Goal: Task Accomplishment & Management: Manage account settings

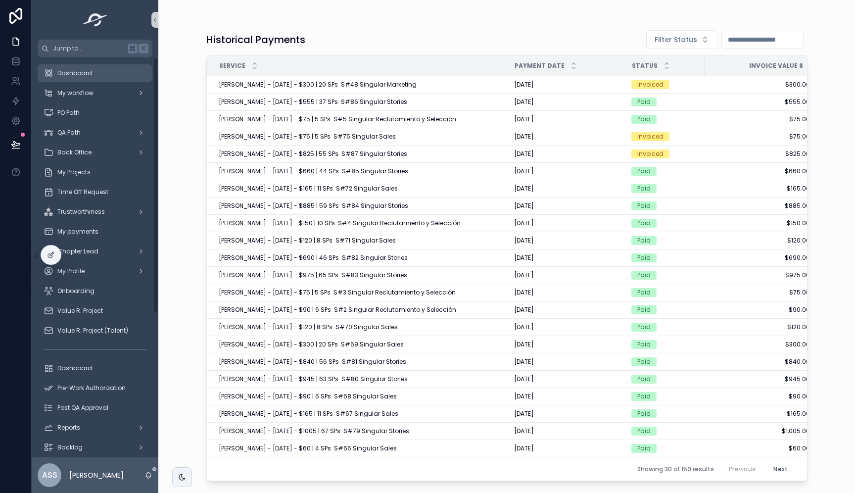
click at [78, 72] on span "Dashboard" at bounding box center [74, 73] width 35 height 8
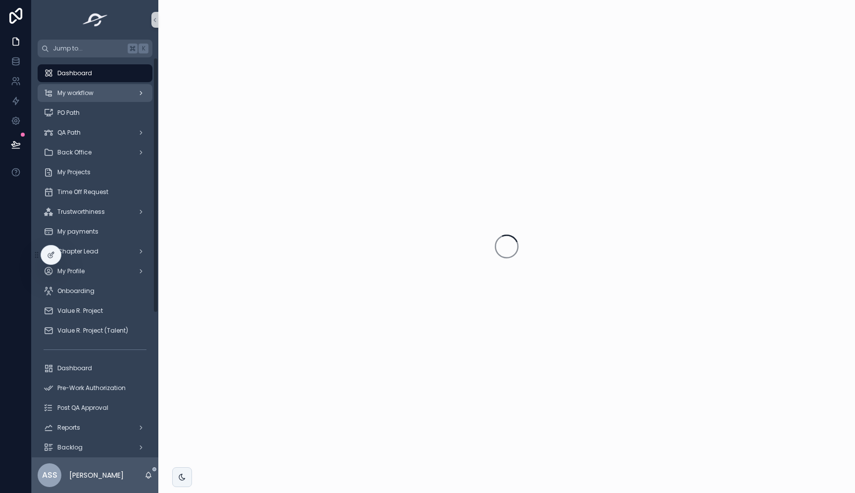
click at [107, 93] on div "My workflow" at bounding box center [95, 93] width 103 height 16
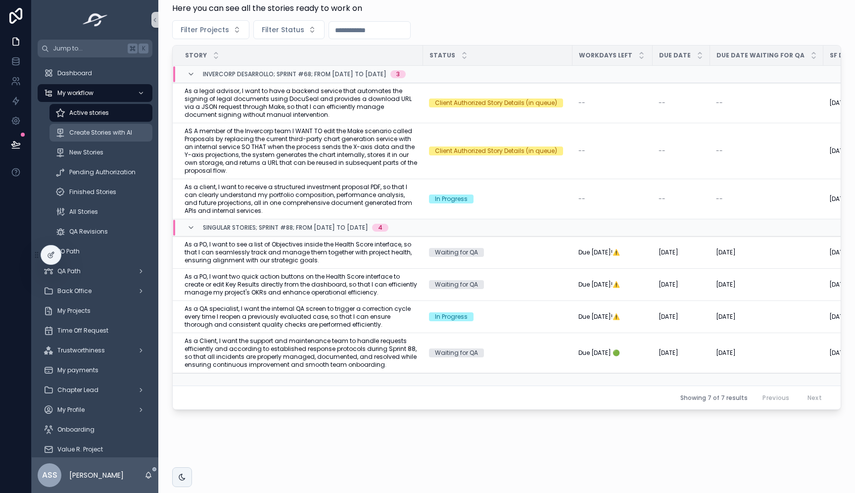
click at [108, 135] on span "Create Stories with AI" at bounding box center [100, 133] width 63 height 8
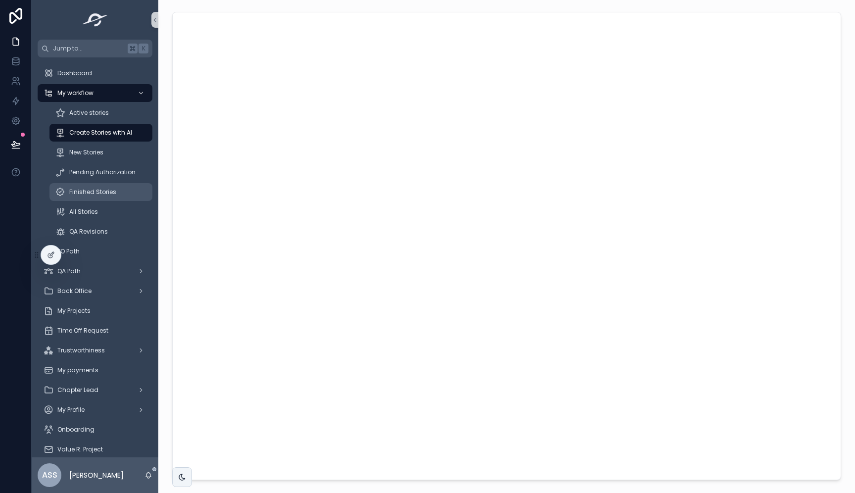
click at [111, 190] on span "Finished Stories" at bounding box center [92, 192] width 47 height 8
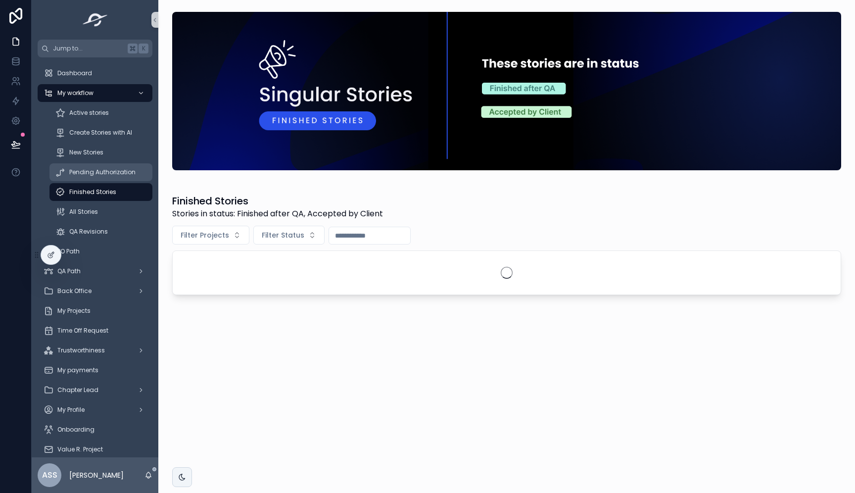
click at [117, 169] on span "Pending Authorization" at bounding box center [102, 172] width 66 height 8
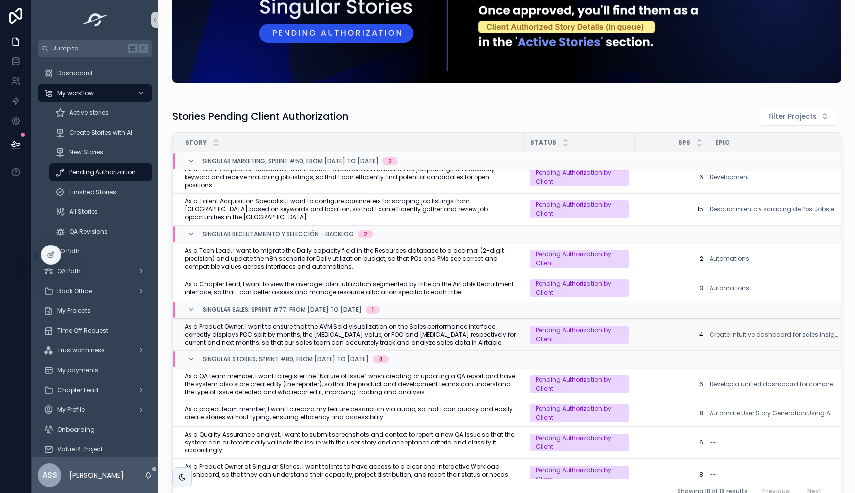
scroll to position [117, 0]
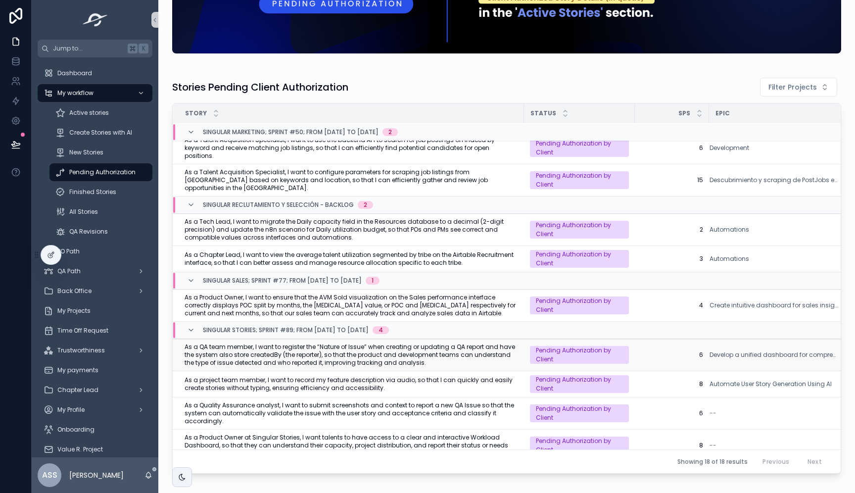
click at [404, 343] on span "As a QA team member, I want to register the “Nature of Issue” when creating or …" at bounding box center [352, 355] width 334 height 24
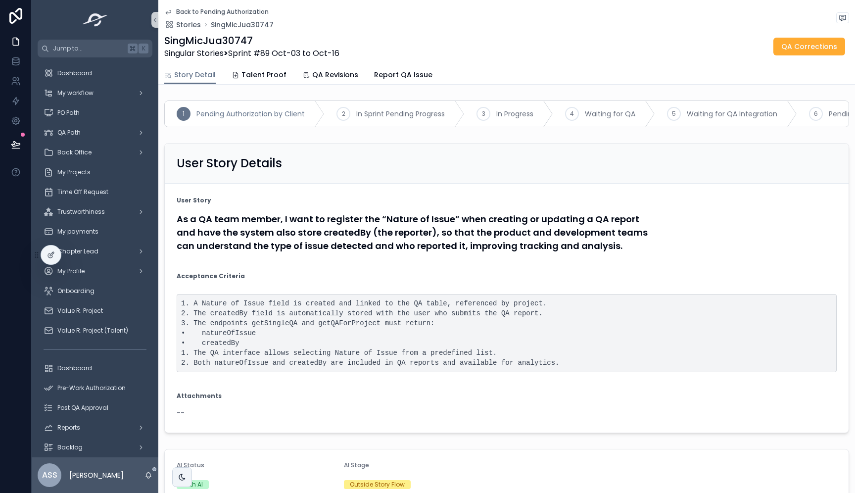
click at [170, 13] on icon "scrollable content" at bounding box center [168, 12] width 8 height 8
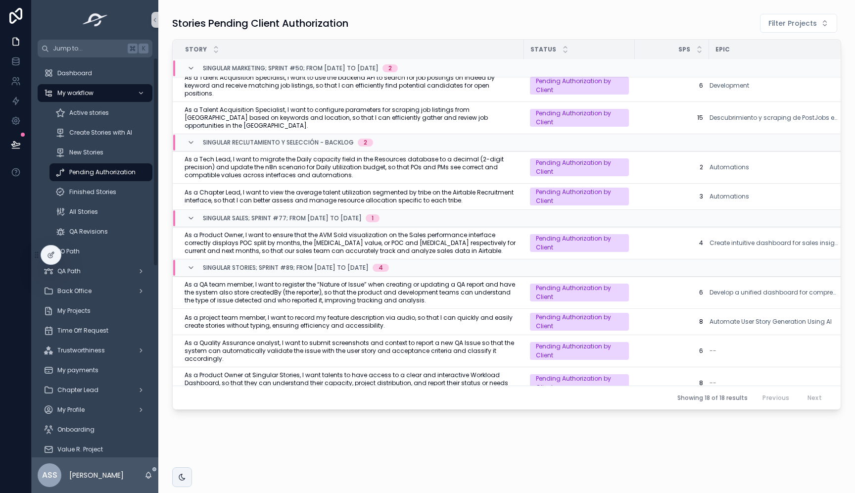
scroll to position [26, 0]
